Goal: Find specific page/section

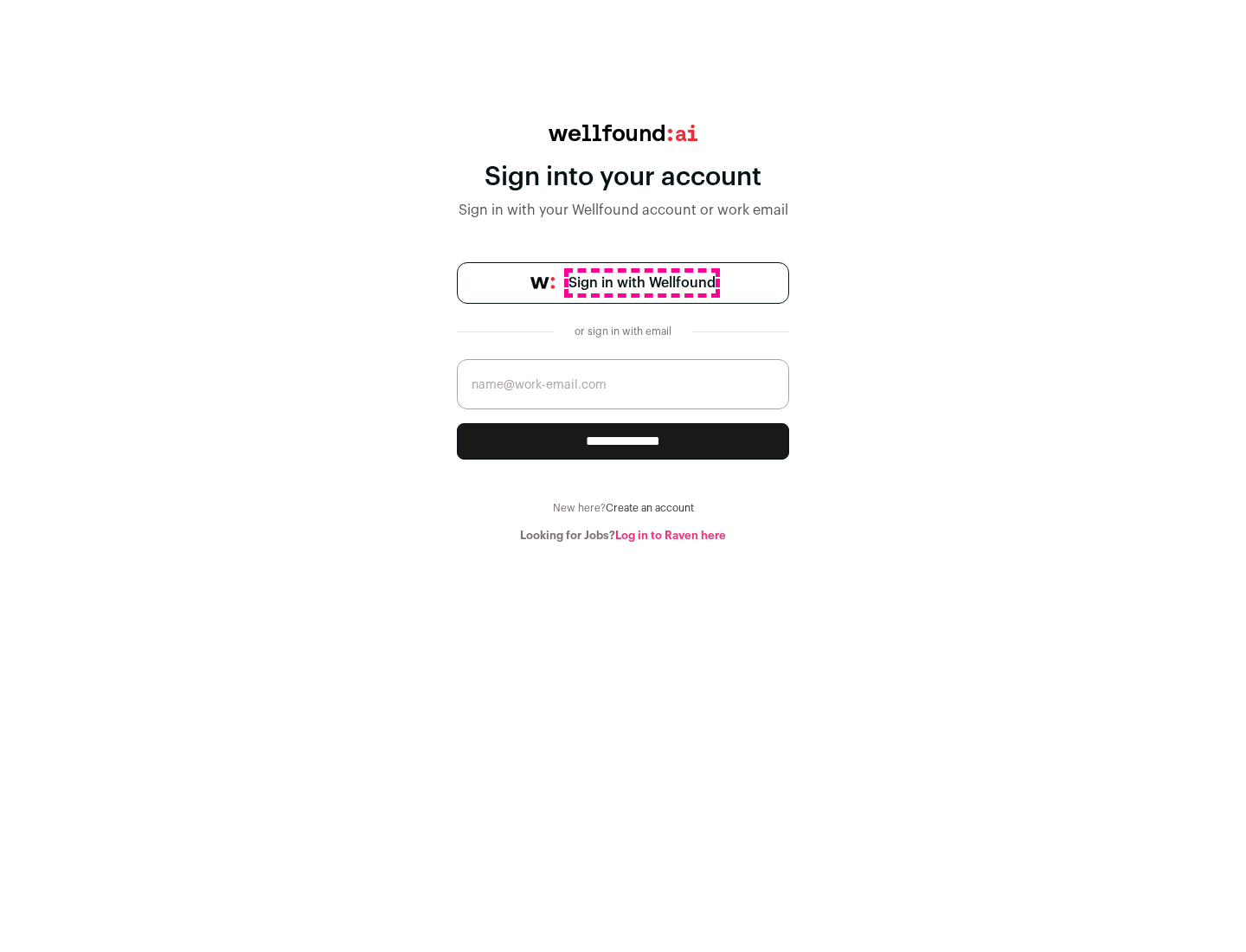
click at [641, 282] on span "Sign in with Wellfound" at bounding box center [642, 282] width 148 height 20
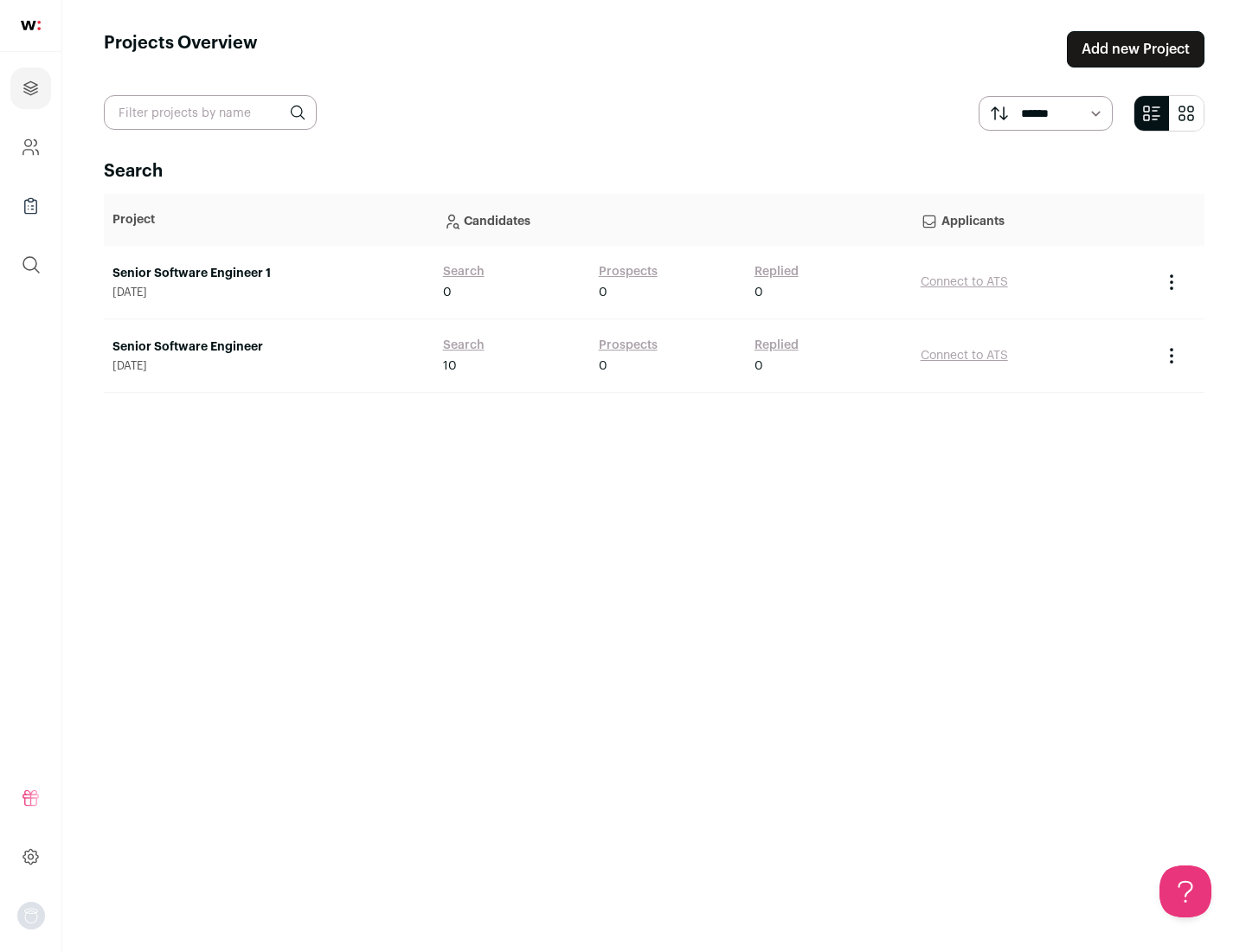
click at [268, 346] on link "Senior Software Engineer" at bounding box center [269, 347] width 313 height 17
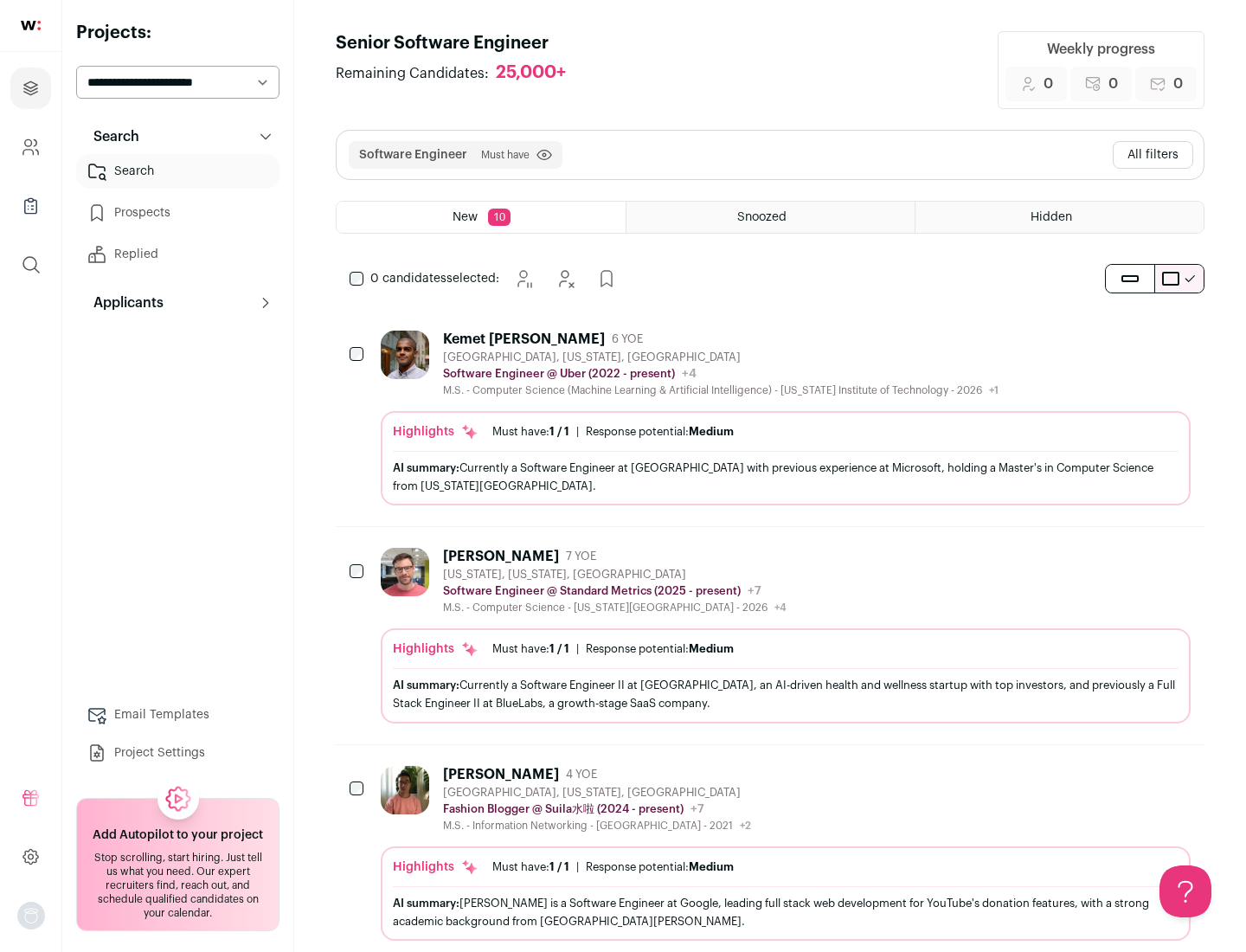
click at [770, 418] on div "Highlights Must have: 1 / 1 How many must haves have been fulfilled? | Response…" at bounding box center [785, 457] width 809 height 94
